Goal: Browse casually: Explore the website without a specific task or goal

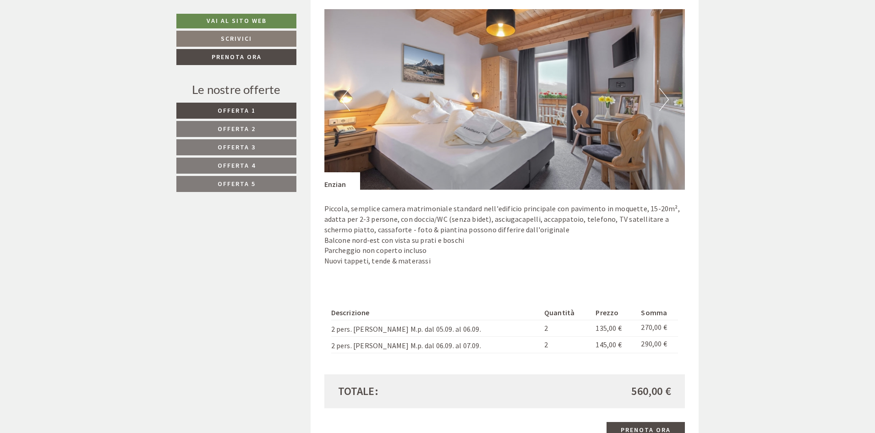
scroll to position [458, 0]
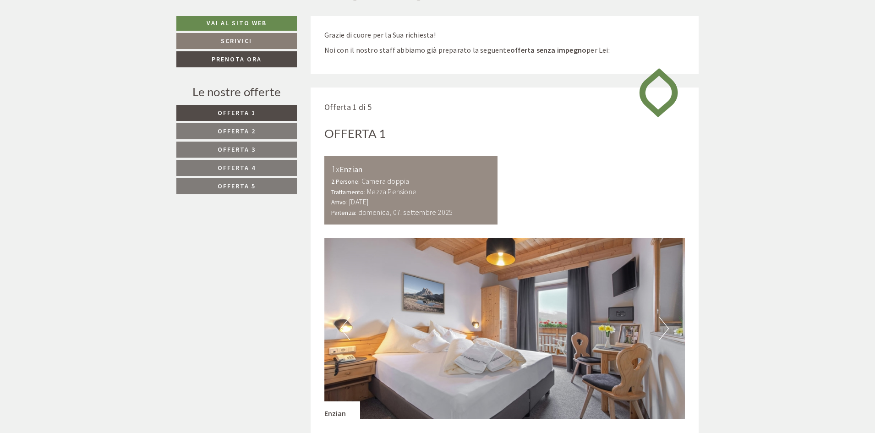
click at [665, 327] on button "Next" at bounding box center [664, 328] width 10 height 23
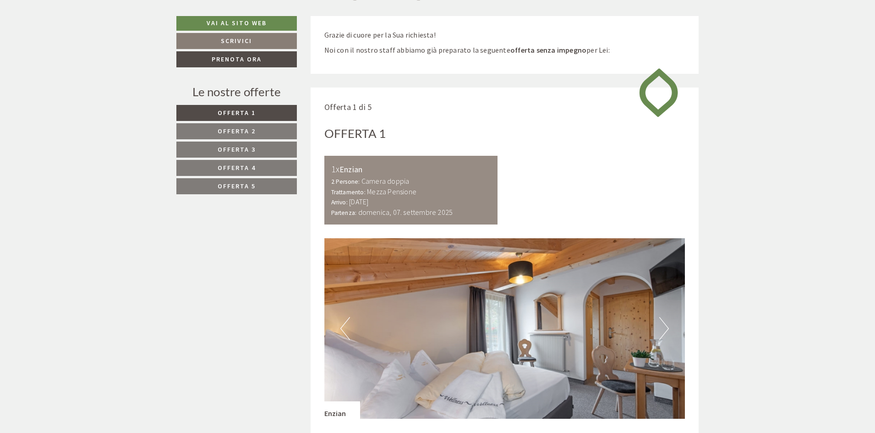
click at [665, 327] on button "Next" at bounding box center [664, 328] width 10 height 23
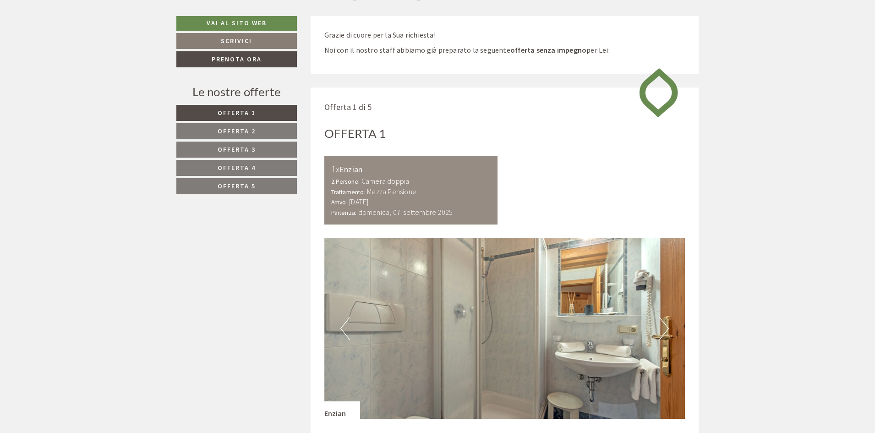
click at [665, 327] on button "Next" at bounding box center [664, 328] width 10 height 23
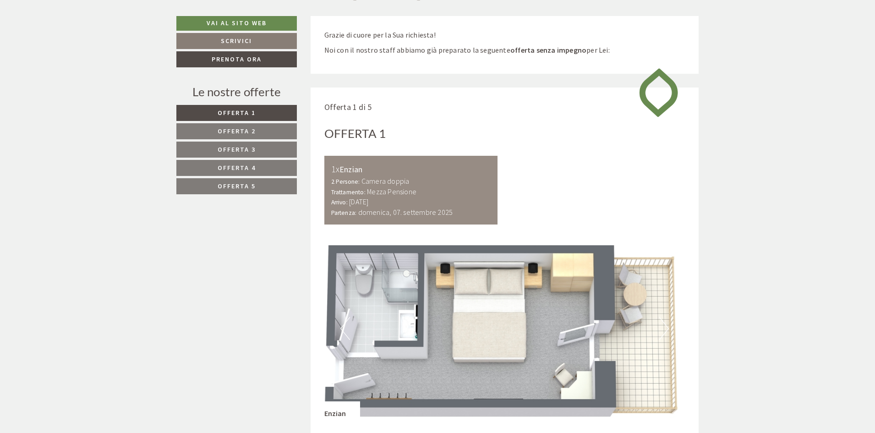
click at [665, 327] on button "Next" at bounding box center [664, 328] width 10 height 23
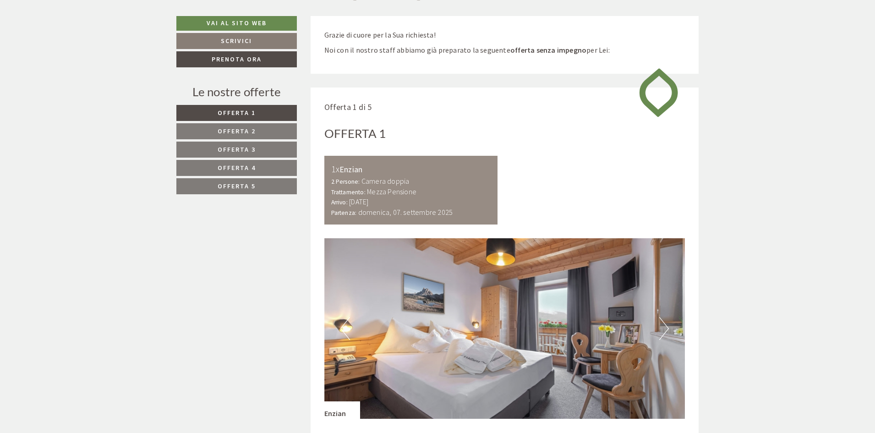
click at [665, 327] on button "Next" at bounding box center [664, 328] width 10 height 23
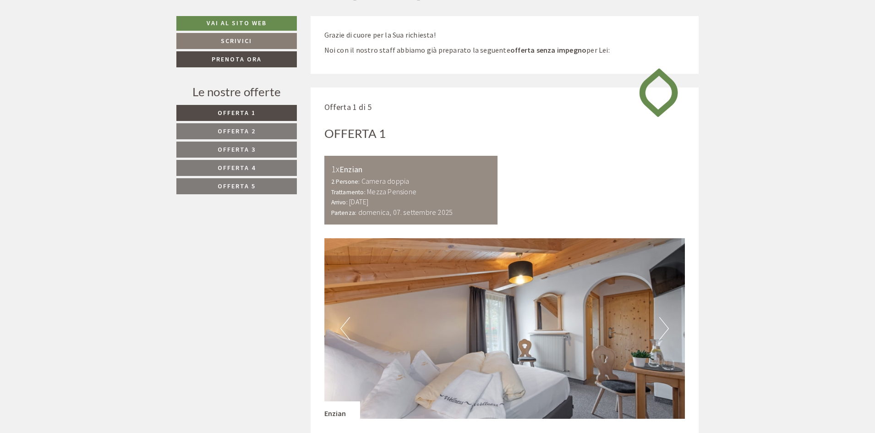
click at [665, 327] on button "Next" at bounding box center [664, 328] width 10 height 23
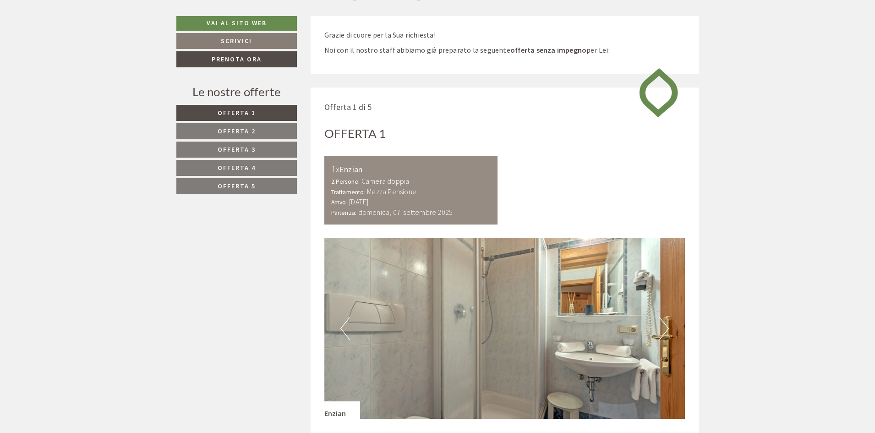
click at [665, 327] on button "Next" at bounding box center [664, 328] width 10 height 23
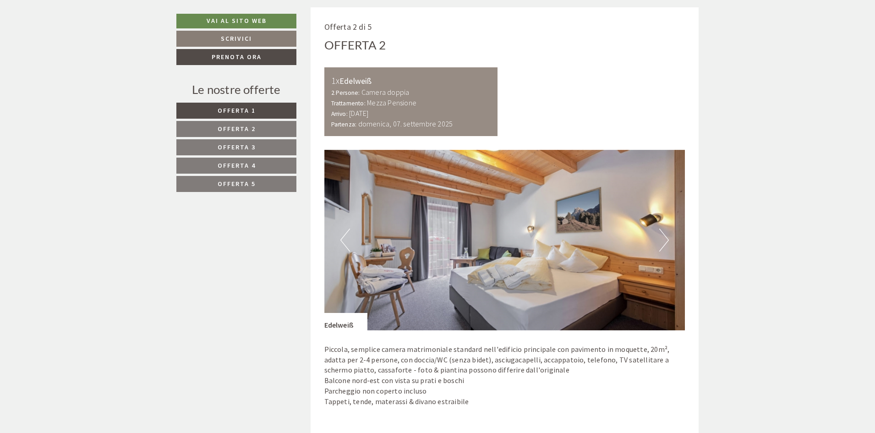
scroll to position [1374, 0]
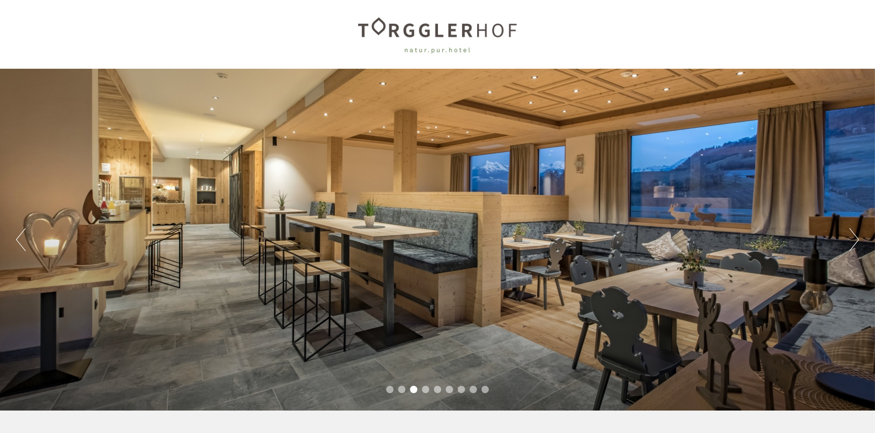
click at [850, 239] on button "Next" at bounding box center [854, 239] width 10 height 23
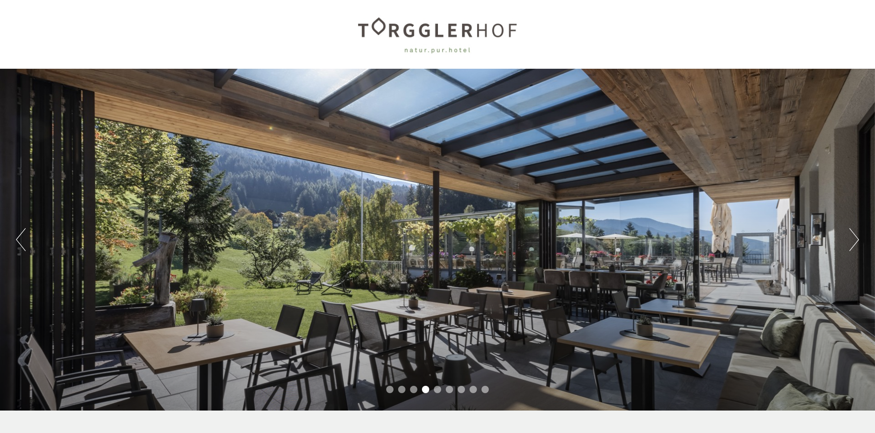
click at [855, 240] on button "Next" at bounding box center [854, 239] width 10 height 23
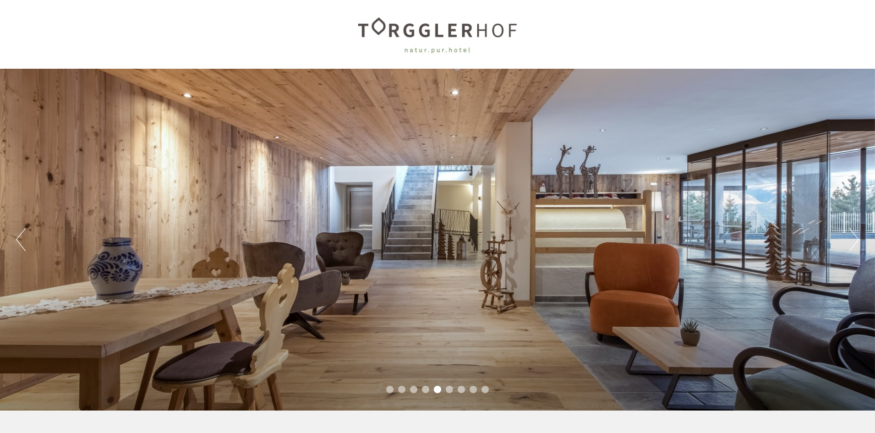
click at [855, 240] on button "Next" at bounding box center [854, 239] width 10 height 23
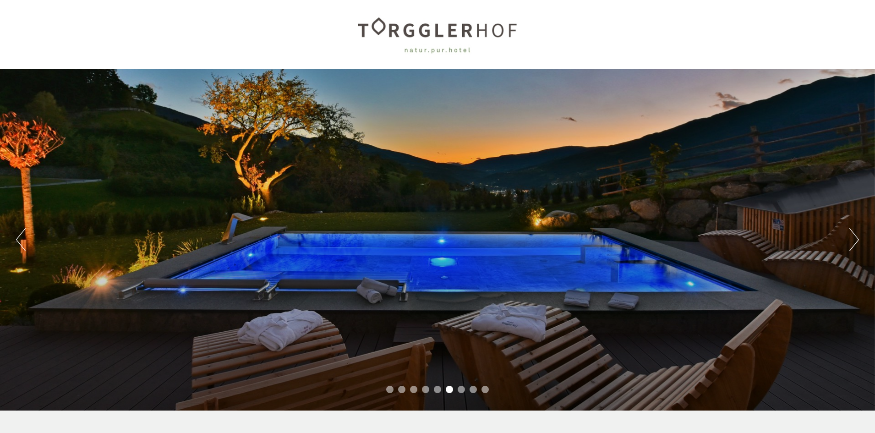
click at [855, 240] on button "Next" at bounding box center [854, 239] width 10 height 23
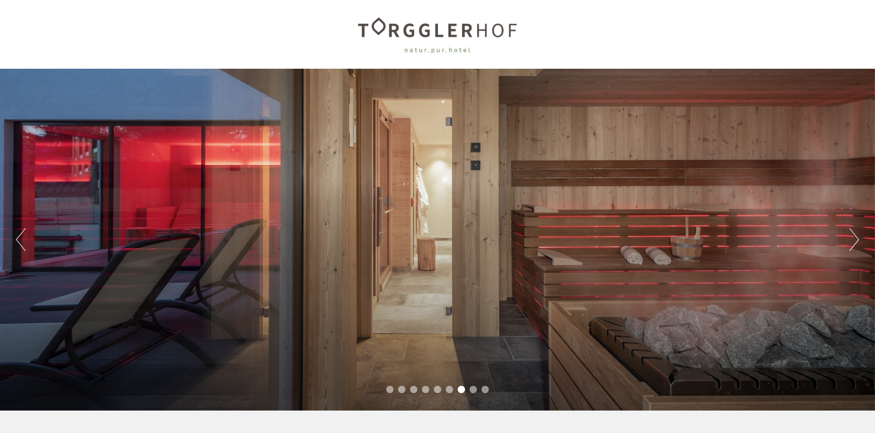
click at [855, 240] on button "Next" at bounding box center [854, 239] width 10 height 23
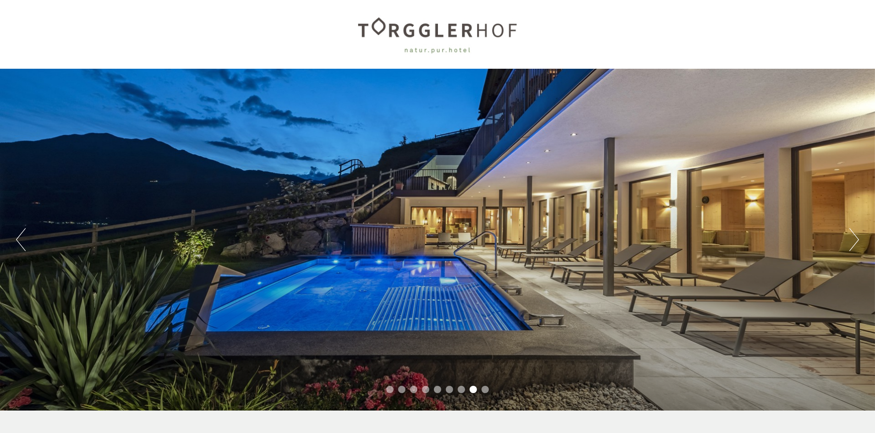
click at [855, 240] on button "Next" at bounding box center [854, 239] width 10 height 23
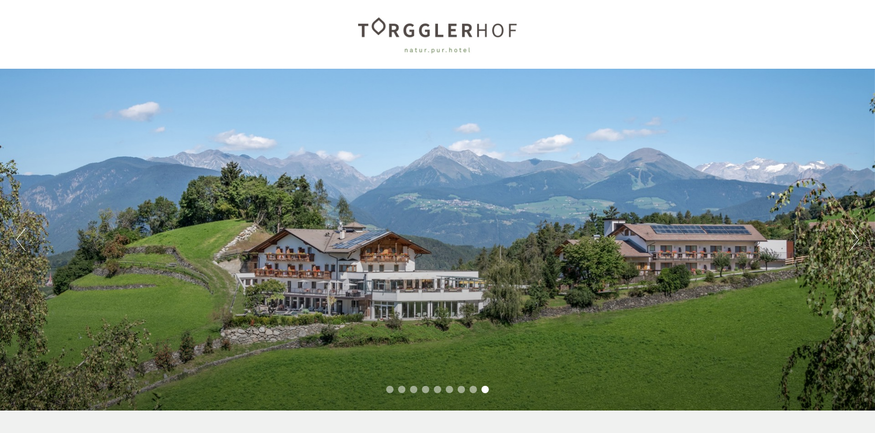
click at [855, 240] on button "Next" at bounding box center [854, 239] width 10 height 23
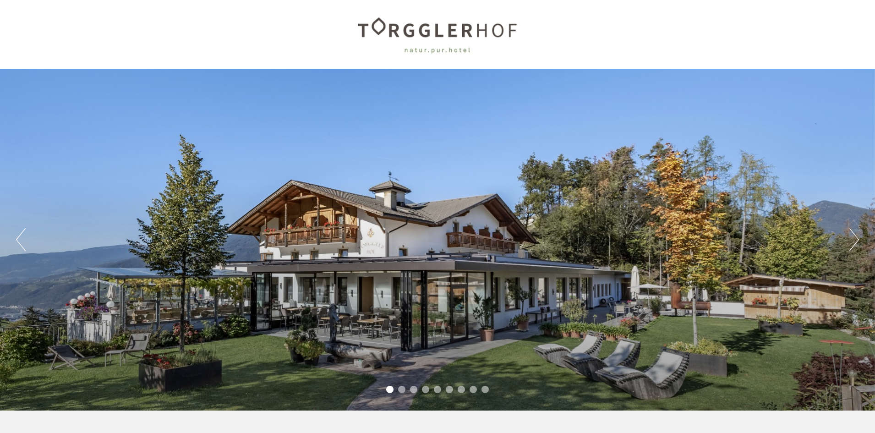
click at [855, 240] on button "Next" at bounding box center [854, 239] width 10 height 23
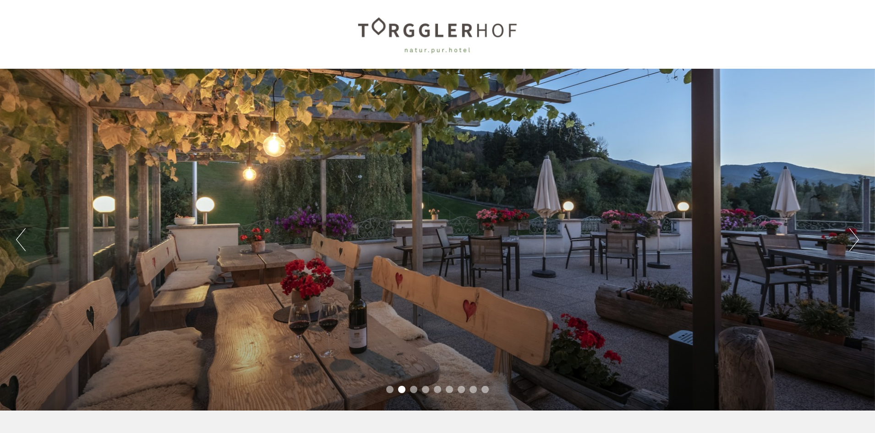
click at [855, 240] on button "Next" at bounding box center [854, 239] width 10 height 23
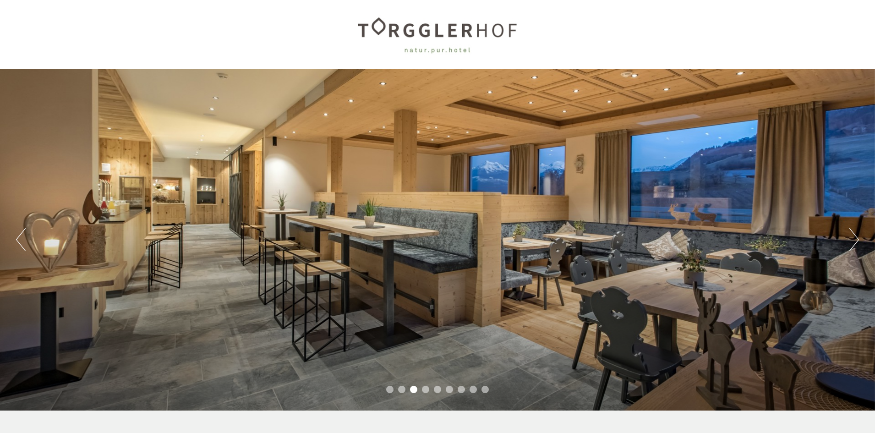
click at [855, 240] on button "Next" at bounding box center [854, 239] width 10 height 23
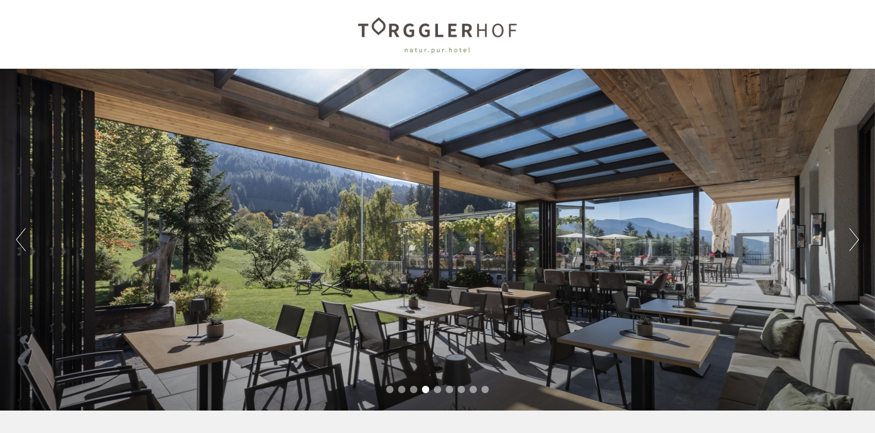
click at [855, 240] on button "Next" at bounding box center [854, 239] width 10 height 23
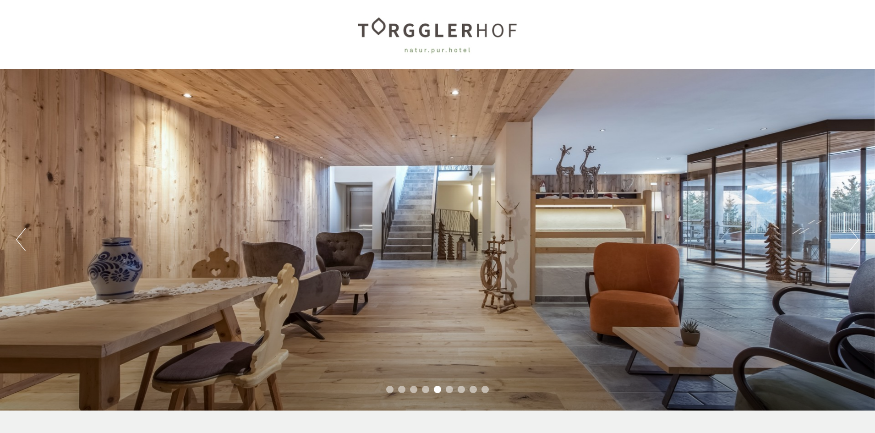
click at [855, 240] on button "Next" at bounding box center [854, 239] width 10 height 23
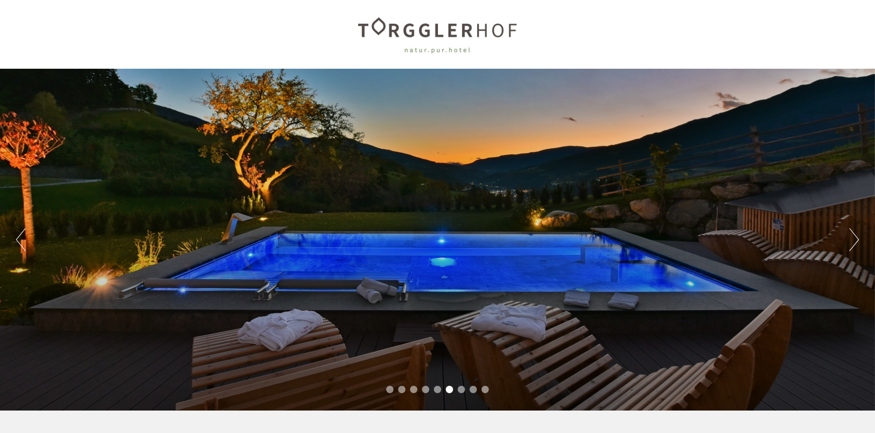
click at [855, 240] on button "Next" at bounding box center [854, 239] width 10 height 23
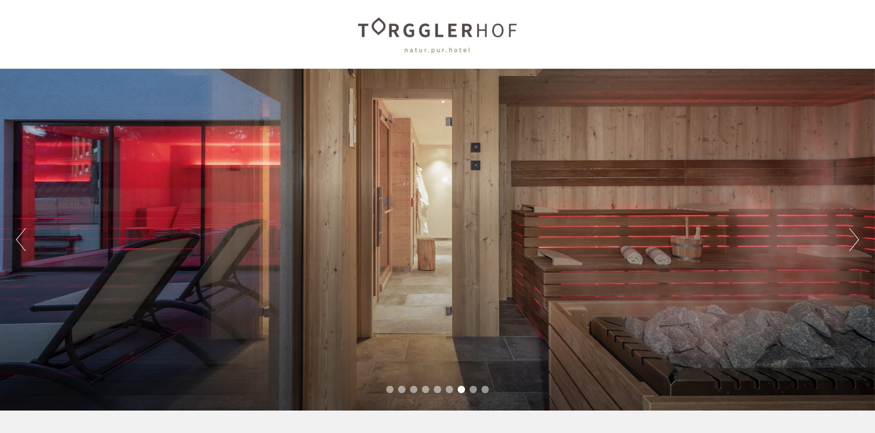
click at [855, 240] on button "Next" at bounding box center [854, 239] width 10 height 23
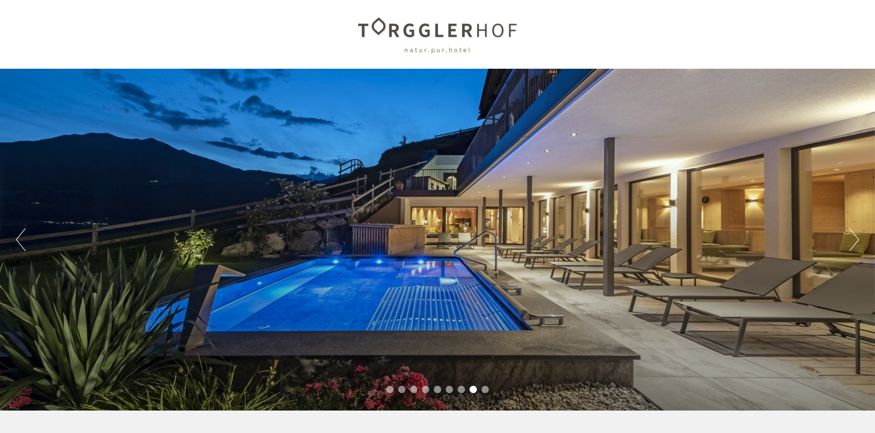
click at [855, 240] on button "Next" at bounding box center [854, 239] width 10 height 23
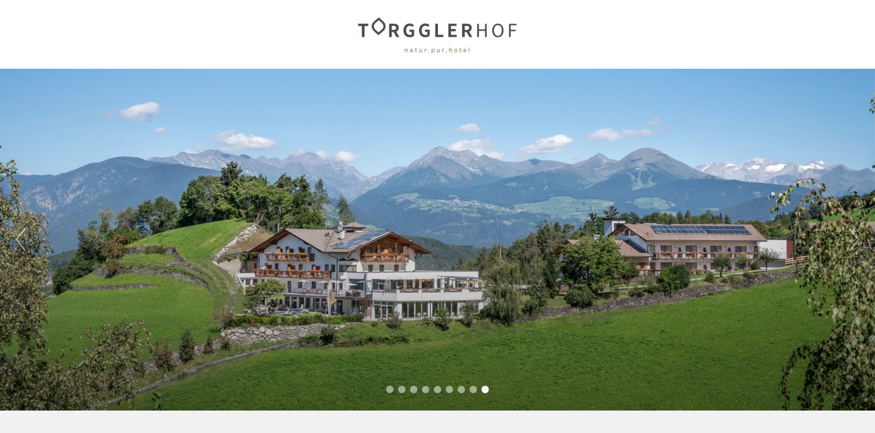
click at [855, 240] on button "Next" at bounding box center [854, 239] width 10 height 23
